Goal: Task Accomplishment & Management: Manage account settings

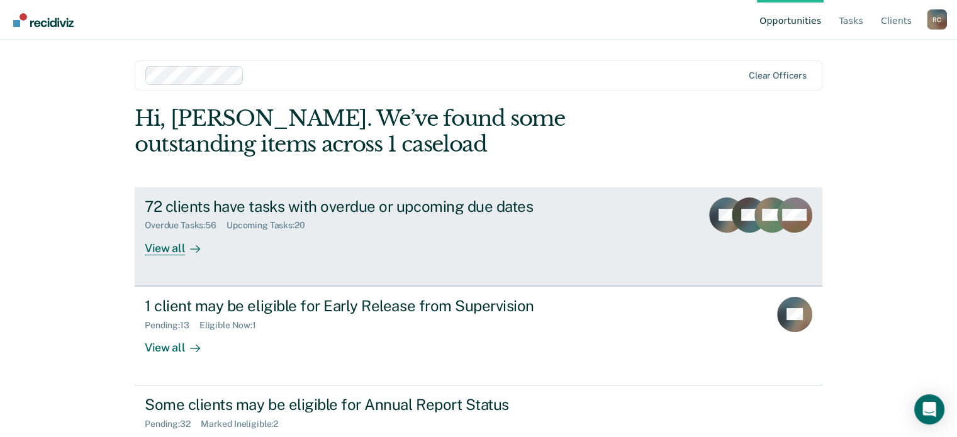
click at [190, 244] on icon at bounding box center [195, 249] width 10 height 10
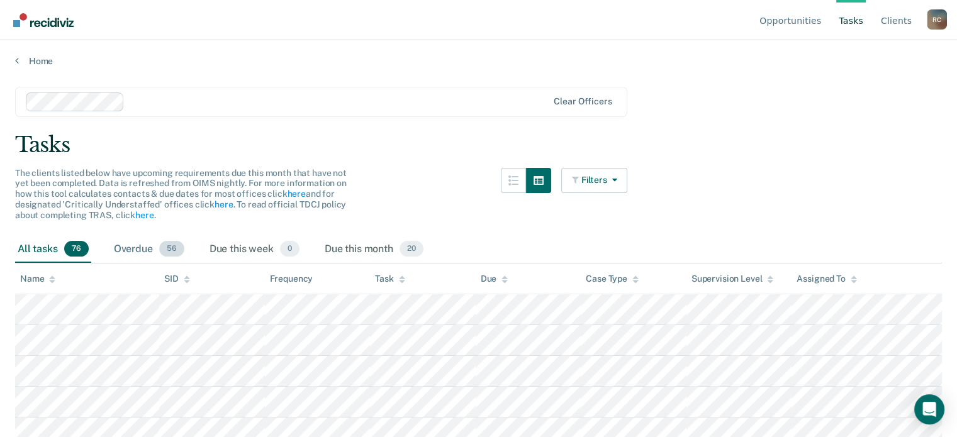
click at [146, 241] on div "Overdue 56" at bounding box center [149, 250] width 76 height 28
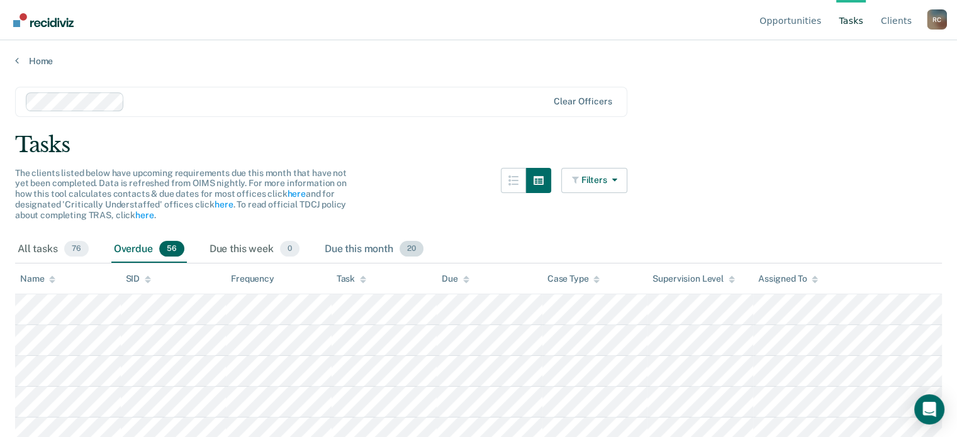
click at [385, 239] on div "Due this month 20" at bounding box center [374, 250] width 104 height 28
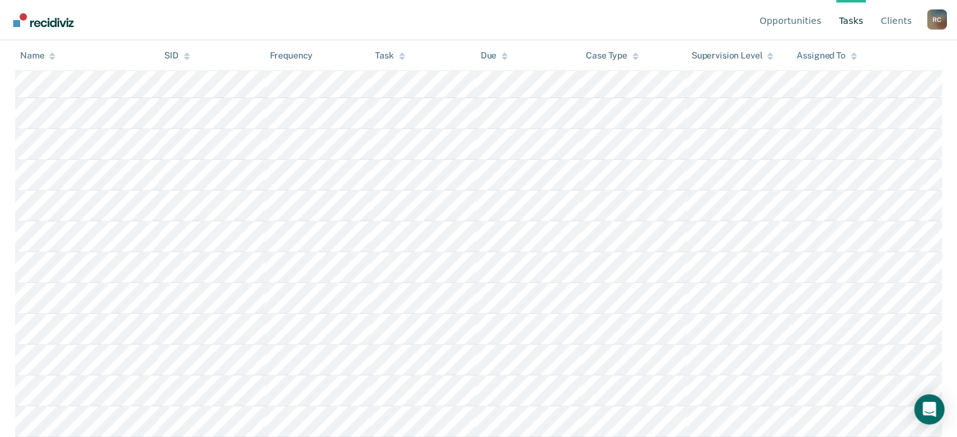
scroll to position [537, 0]
click at [59, 31] on link "Go to Recidiviz Home" at bounding box center [43, 20] width 67 height 40
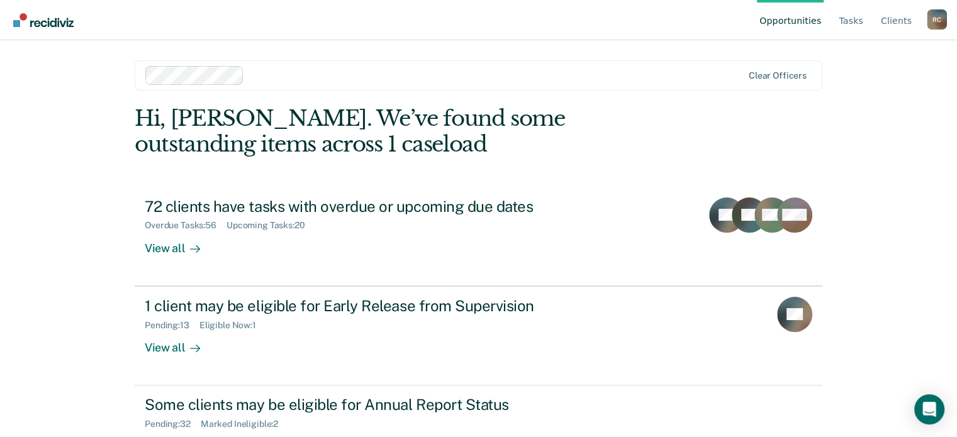
scroll to position [47, 0]
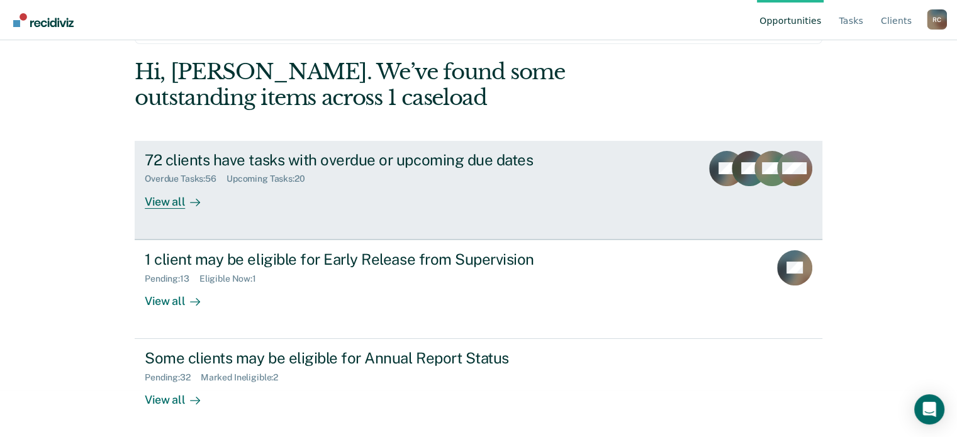
click at [174, 200] on div "View all" at bounding box center [180, 196] width 70 height 25
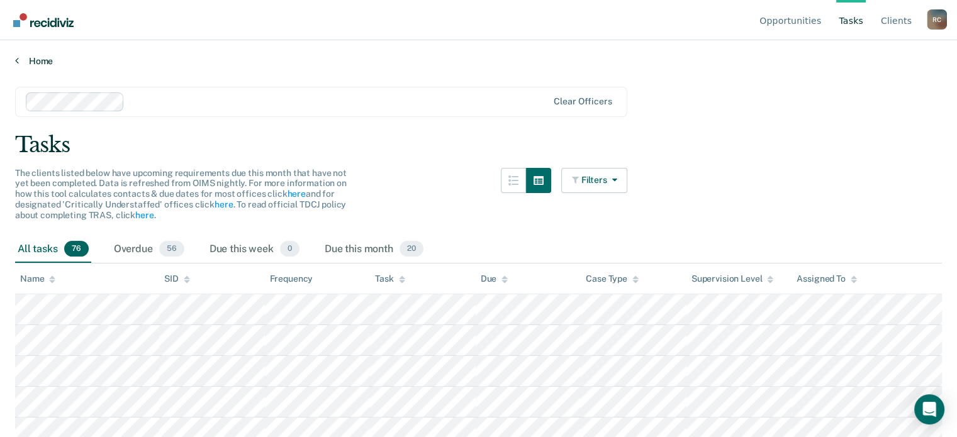
click at [35, 56] on link "Home" at bounding box center [478, 60] width 927 height 11
